Goal: Navigation & Orientation: Find specific page/section

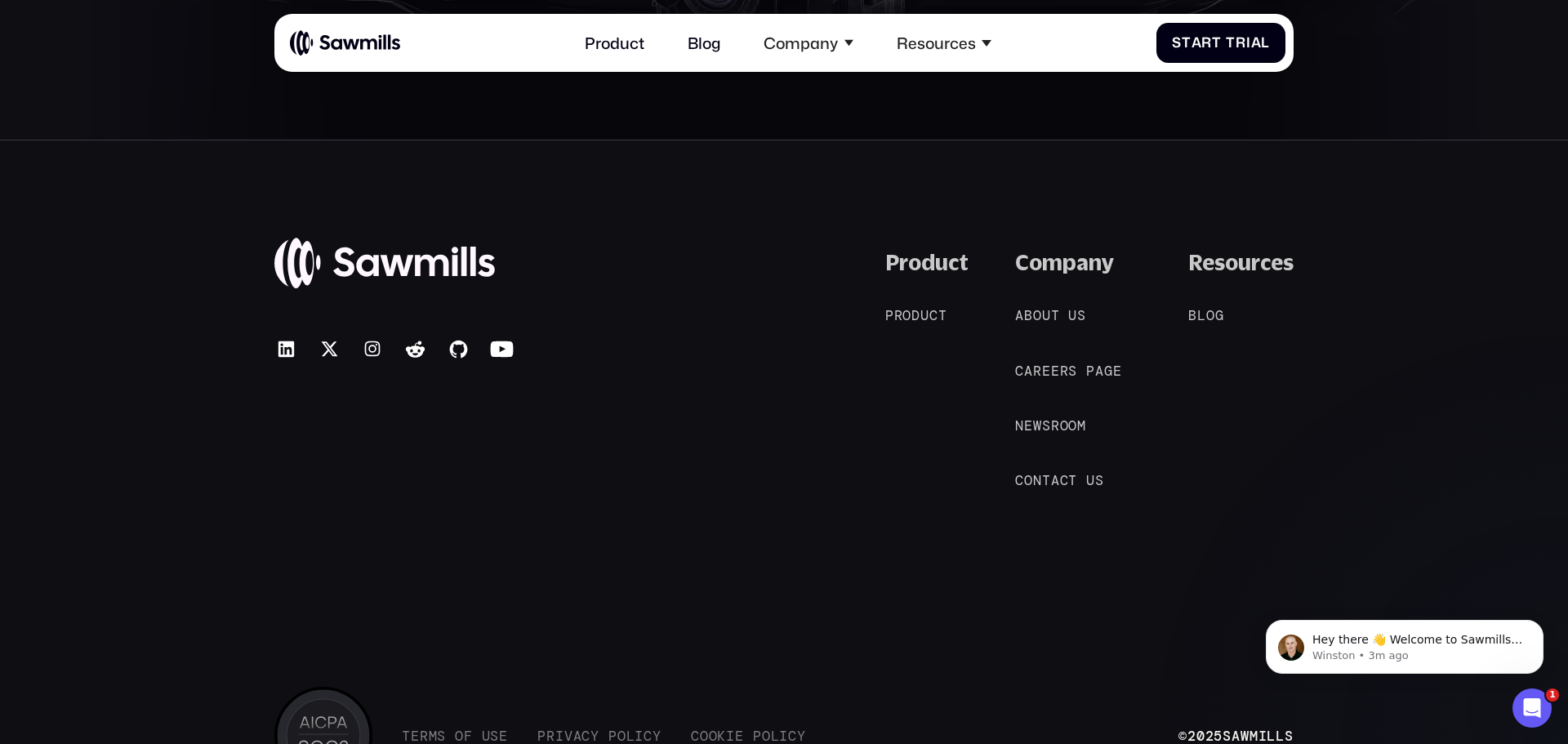
scroll to position [8811, 0]
click at [1046, 322] on span "u" at bounding box center [1046, 317] width 9 height 17
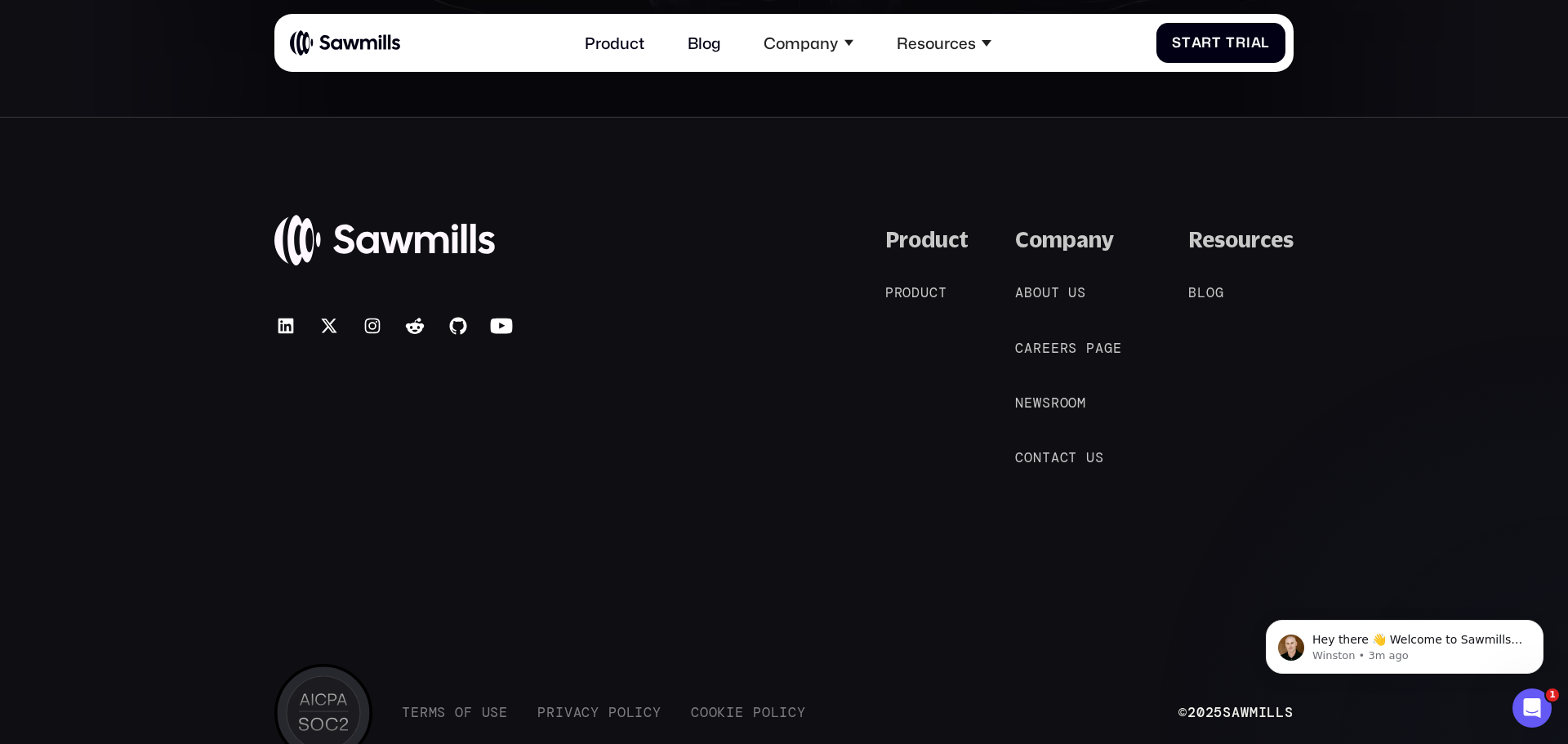
scroll to position [3837, 0]
